Goal: Transaction & Acquisition: Purchase product/service

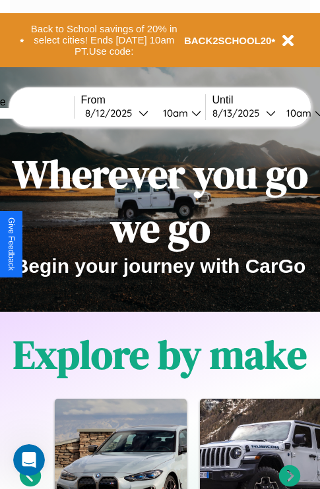
click at [44, 113] on input "text" at bounding box center [24, 113] width 99 height 11
type input "*******"
click at [132, 113] on div "[DATE]" at bounding box center [111, 113] width 53 height 13
select select "*"
select select "****"
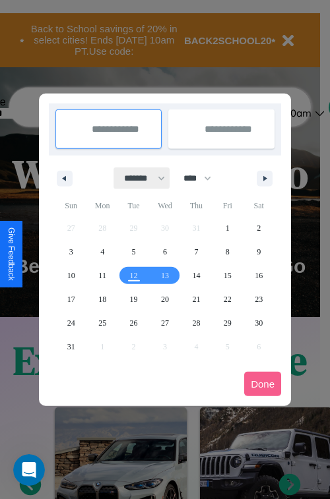
click at [138, 178] on select "******* ******** ***** ***** *** **** **** ****** ********* ******* ******** **…" at bounding box center [142, 178] width 56 height 22
select select "*"
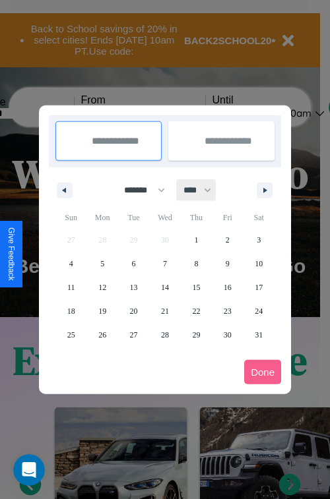
click at [203, 190] on select "**** **** **** **** **** **** **** **** **** **** **** **** **** **** **** ****…" at bounding box center [197, 190] width 40 height 22
select select "****"
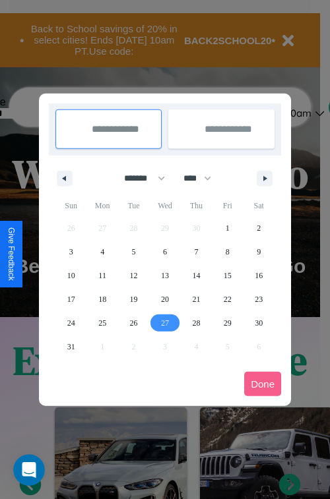
click at [164, 322] on span "27" at bounding box center [165, 323] width 8 height 24
type input "**********"
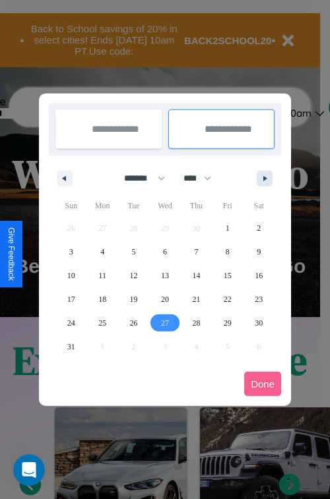
click at [264, 178] on icon "button" at bounding box center [267, 178] width 7 height 5
select select "*"
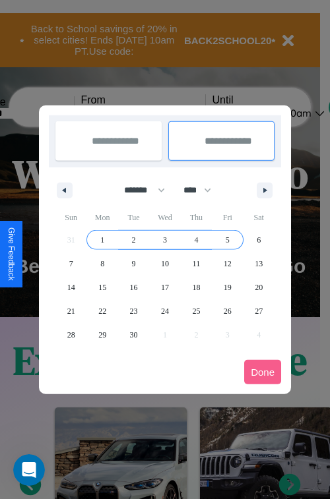
click at [227, 239] on span "5" at bounding box center [227, 240] width 4 height 24
type input "**********"
select select "*"
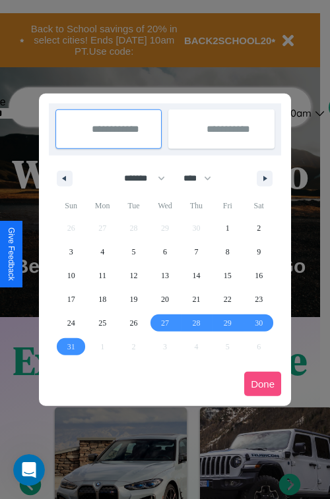
click at [262, 384] on button "Done" at bounding box center [262, 384] width 37 height 24
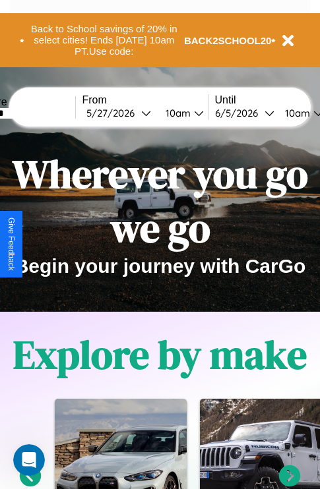
click at [192, 113] on div "10am" at bounding box center [176, 113] width 35 height 13
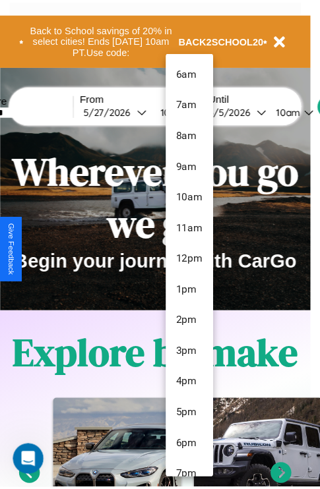
scroll to position [139, 0]
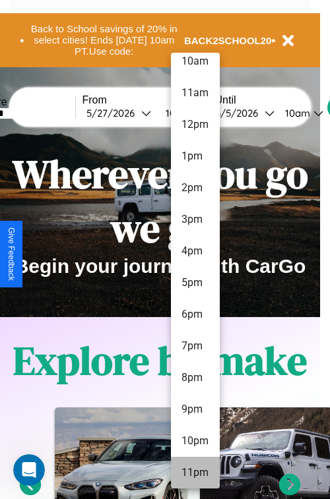
click at [194, 473] on li "11pm" at bounding box center [195, 473] width 49 height 32
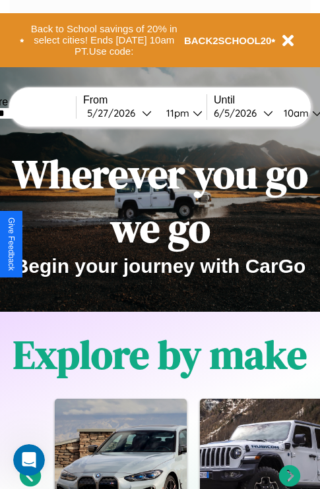
scroll to position [0, 46]
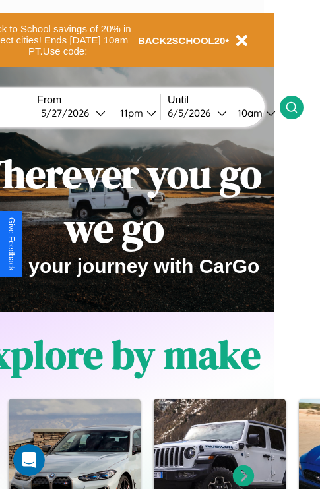
click at [298, 107] on icon at bounding box center [291, 107] width 13 height 13
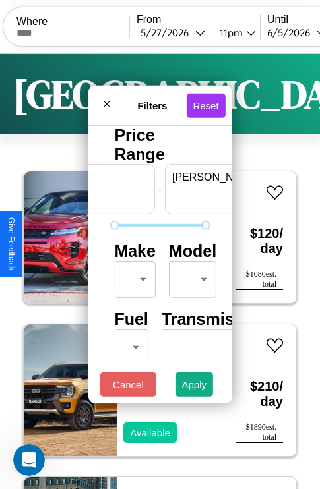
scroll to position [0, 82]
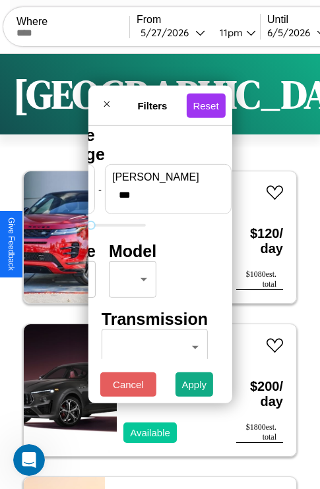
type input "***"
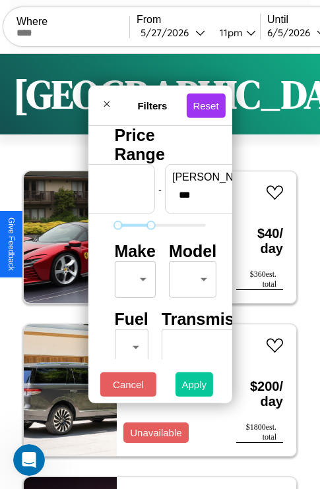
type input "**"
click at [194, 388] on button "Apply" at bounding box center [194, 384] width 38 height 24
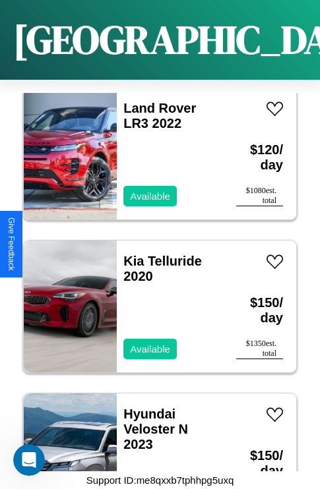
scroll to position [4638, 0]
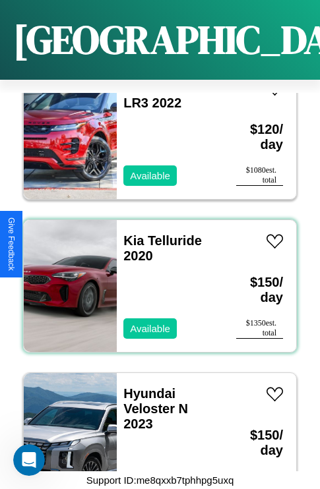
click at [155, 278] on div "Kia Telluride 2020 Available" at bounding box center [170, 286] width 106 height 132
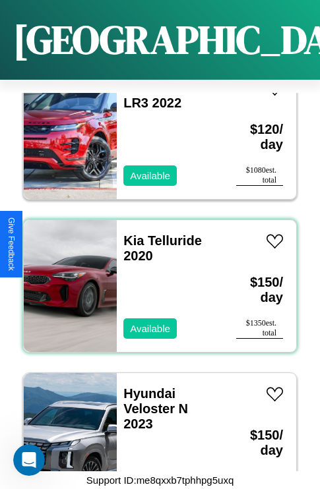
click at [155, 278] on div "Kia Telluride 2020 Available" at bounding box center [170, 286] width 106 height 132
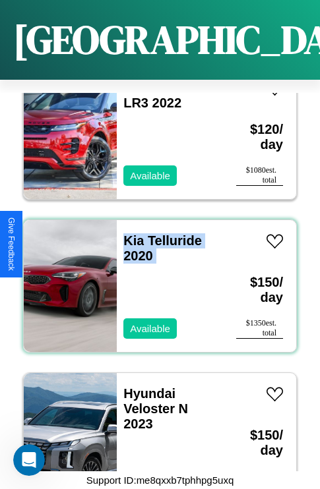
click at [155, 278] on div "Kia Telluride 2020 Available" at bounding box center [170, 286] width 106 height 132
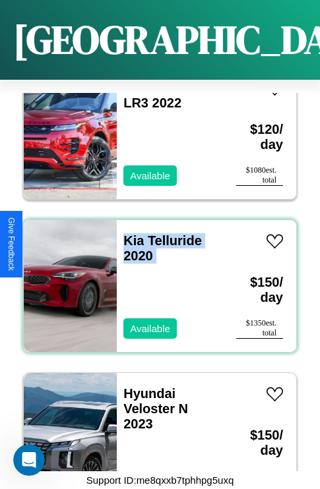
click at [155, 278] on div "Kia Telluride 2020 Available" at bounding box center [170, 286] width 106 height 132
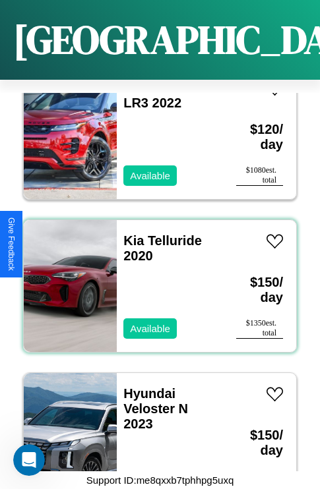
click at [155, 278] on div "Kia Telluride 2020 Available" at bounding box center [170, 286] width 106 height 132
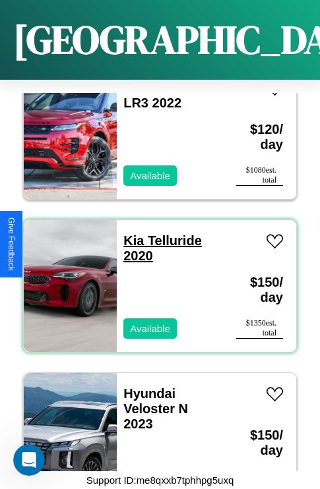
click at [129, 233] on link "Kia Telluride 2020" at bounding box center [162, 248] width 78 height 30
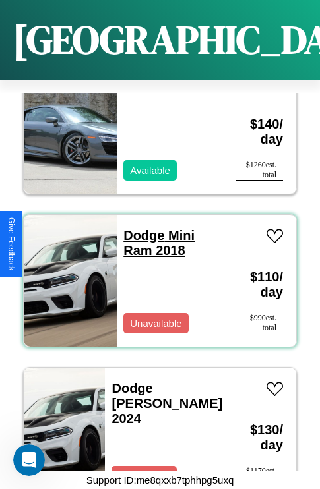
click at [140, 221] on div "Dodge Mini Ram 2018 Unavailable" at bounding box center [170, 281] width 106 height 132
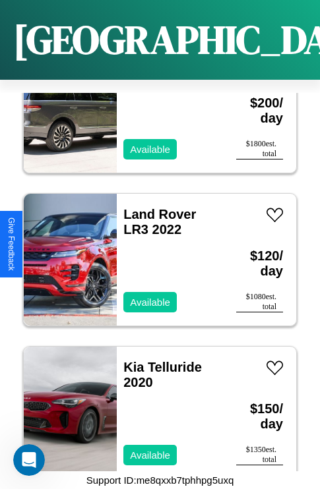
scroll to position [6626, 0]
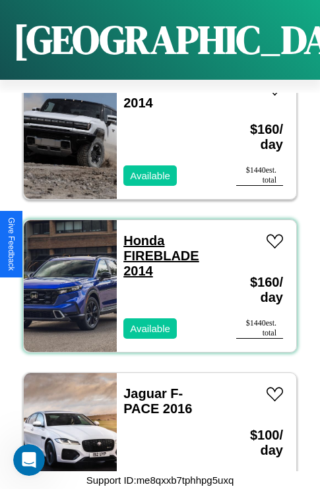
click at [140, 233] on link "Honda FIREBLADE 2014" at bounding box center [160, 255] width 75 height 45
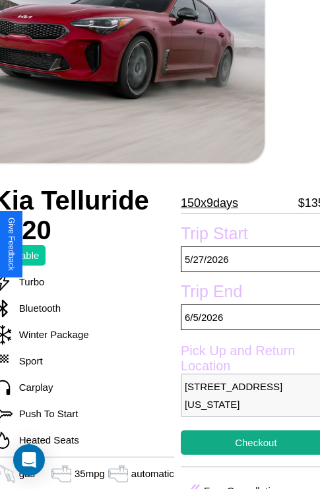
scroll to position [89, 55]
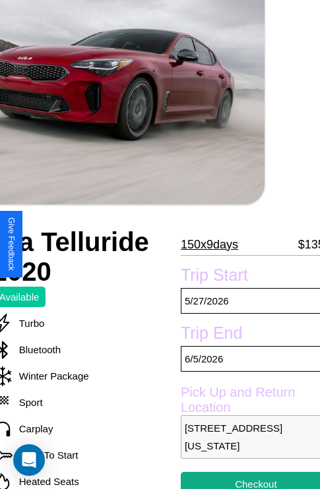
click at [203, 244] on p "150 x 9 days" at bounding box center [209, 244] width 57 height 21
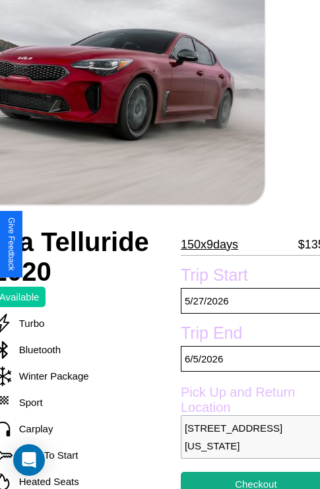
click at [203, 244] on p "150 x 9 days" at bounding box center [209, 244] width 57 height 21
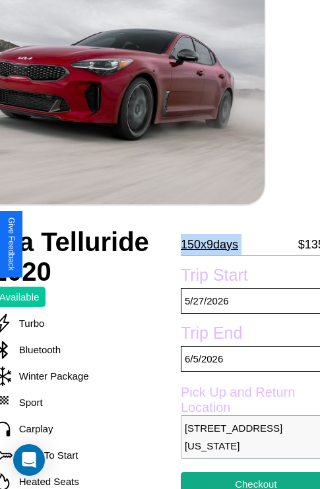
click at [203, 244] on p "150 x 9 days" at bounding box center [209, 244] width 57 height 21
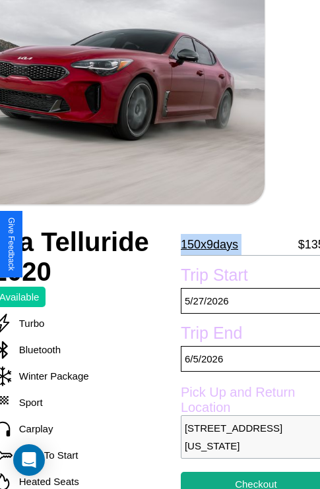
click at [203, 244] on p "150 x 9 days" at bounding box center [209, 244] width 57 height 21
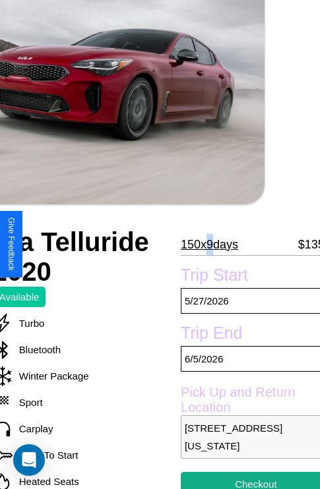
click at [203, 244] on p "150 x 9 days" at bounding box center [209, 244] width 57 height 21
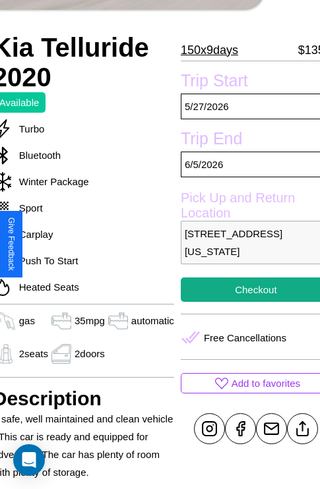
scroll to position [347, 55]
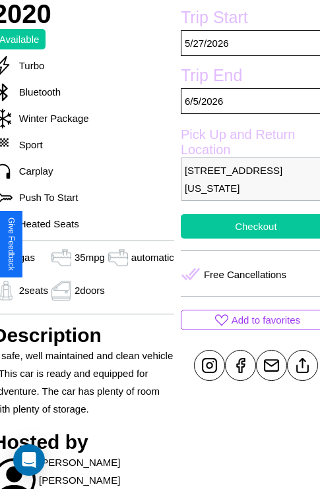
click at [245, 239] on button "Checkout" at bounding box center [256, 226] width 150 height 24
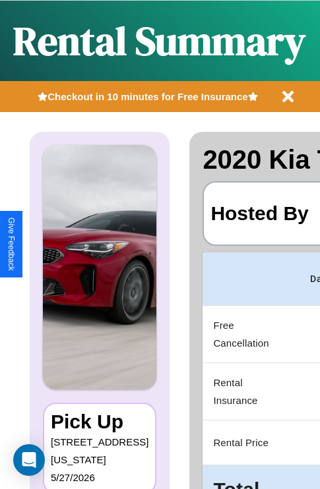
scroll to position [0, 255]
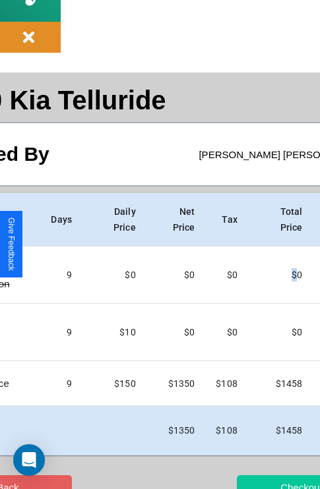
click at [255, 477] on button "Checkout" at bounding box center [301, 487] width 129 height 24
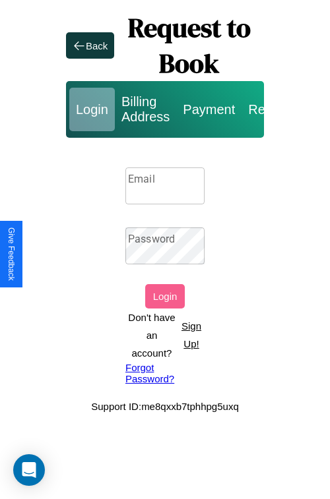
click at [165, 185] on input "Email" at bounding box center [164, 185] width 79 height 37
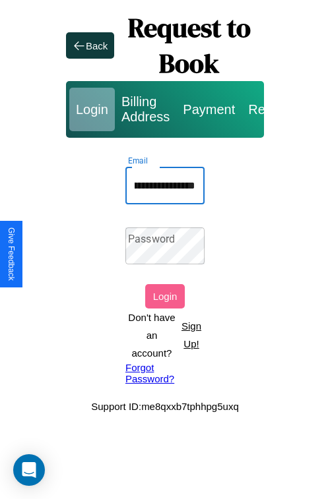
scroll to position [0, 69]
type input "**********"
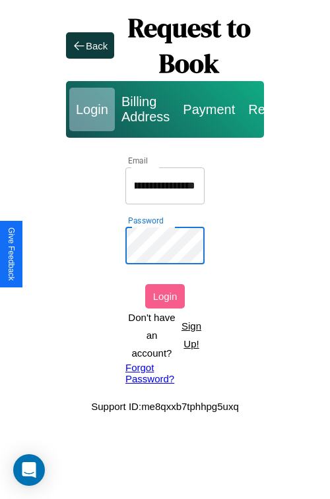
scroll to position [0, 0]
click at [165, 296] on button "Login" at bounding box center [165, 296] width 40 height 24
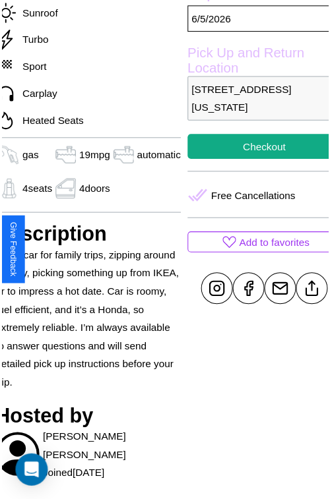
scroll to position [440, 55]
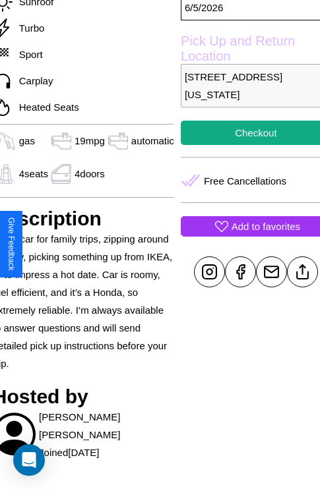
click at [245, 235] on p "Add to favorites" at bounding box center [265, 227] width 69 height 18
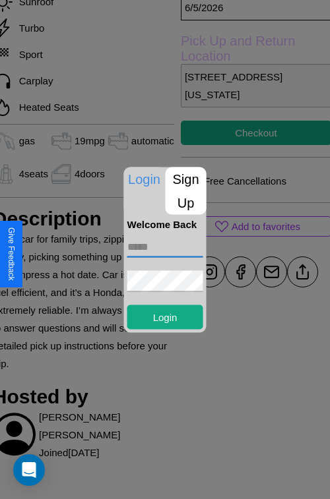
click at [165, 247] on input "text" at bounding box center [165, 246] width 76 height 21
type input "**********"
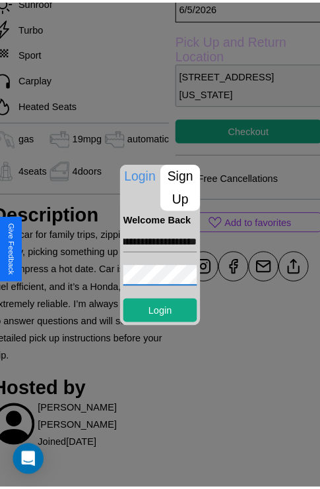
scroll to position [0, 0]
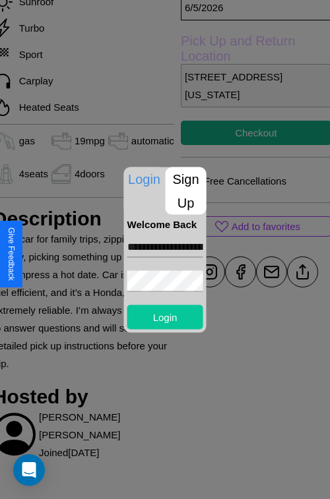
click at [165, 316] on button "Login" at bounding box center [165, 317] width 76 height 24
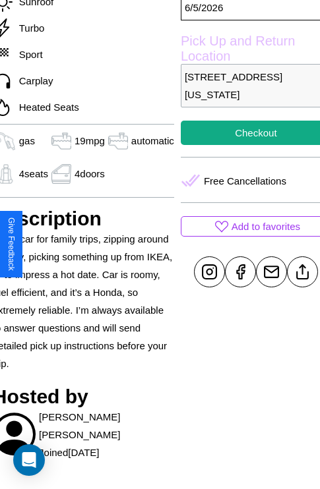
scroll to position [440, 55]
